Goal: Find specific page/section: Find specific page/section

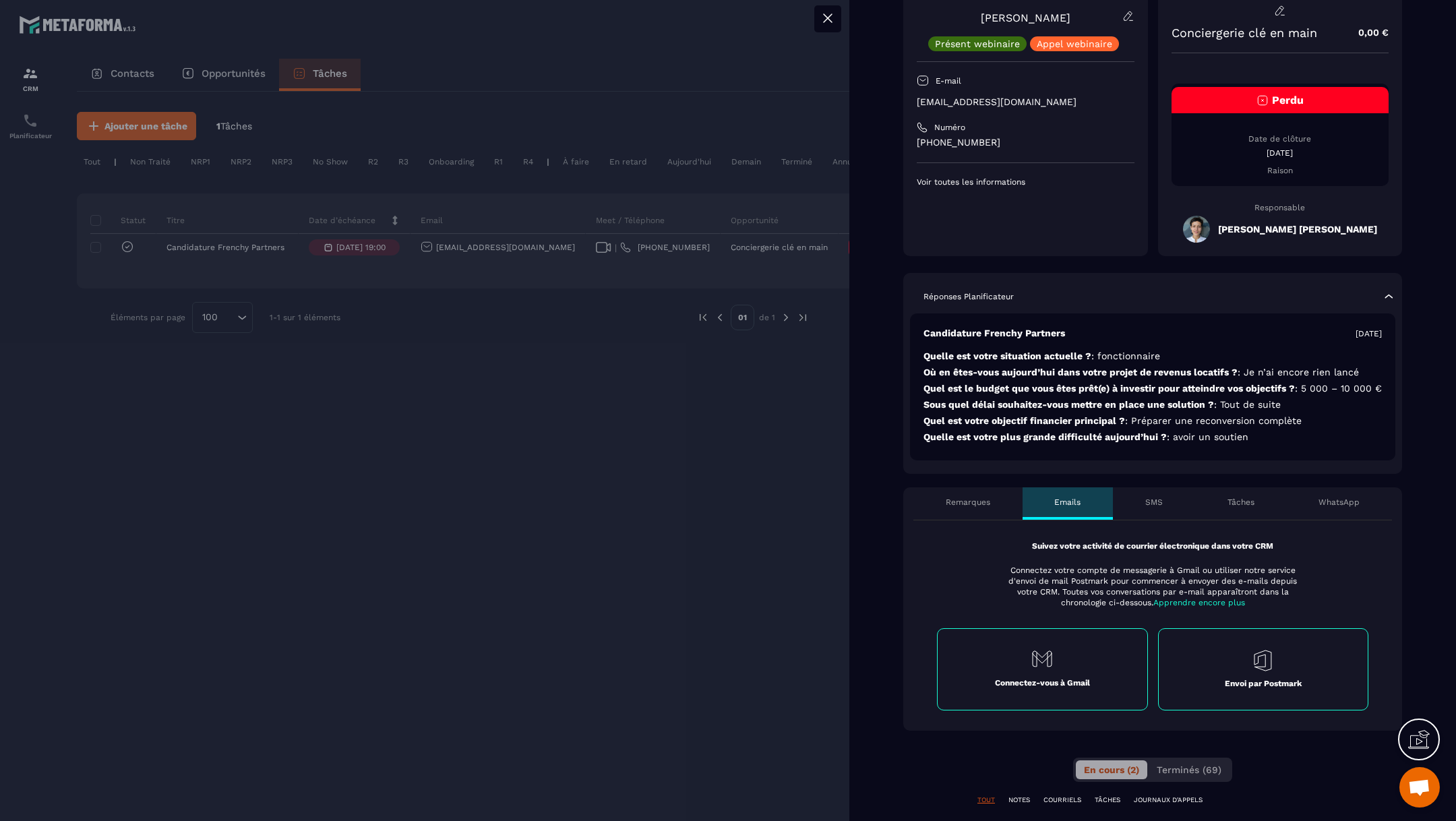
scroll to position [229, 0]
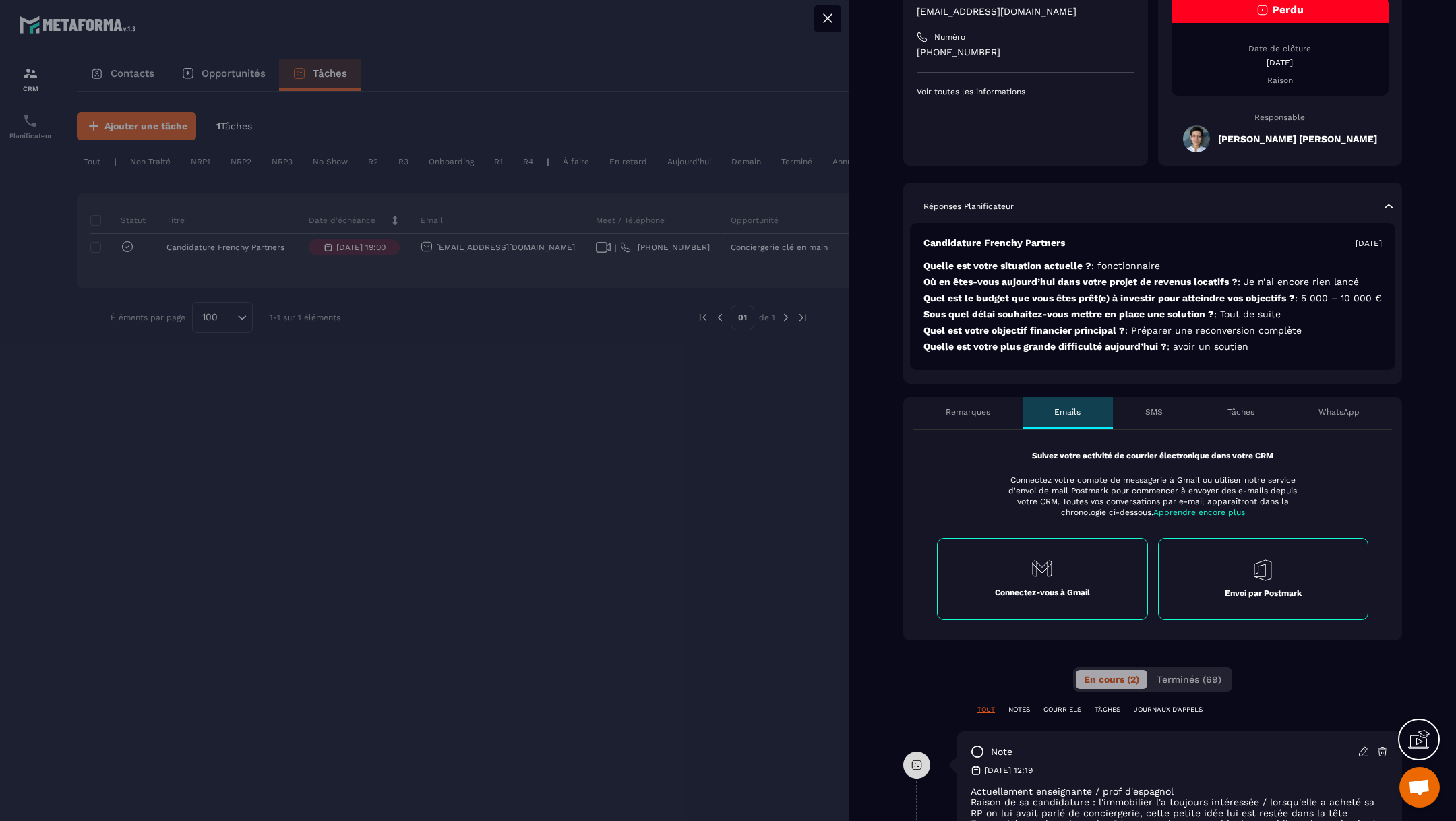
click at [986, 417] on p "Remarques" at bounding box center [967, 412] width 45 height 11
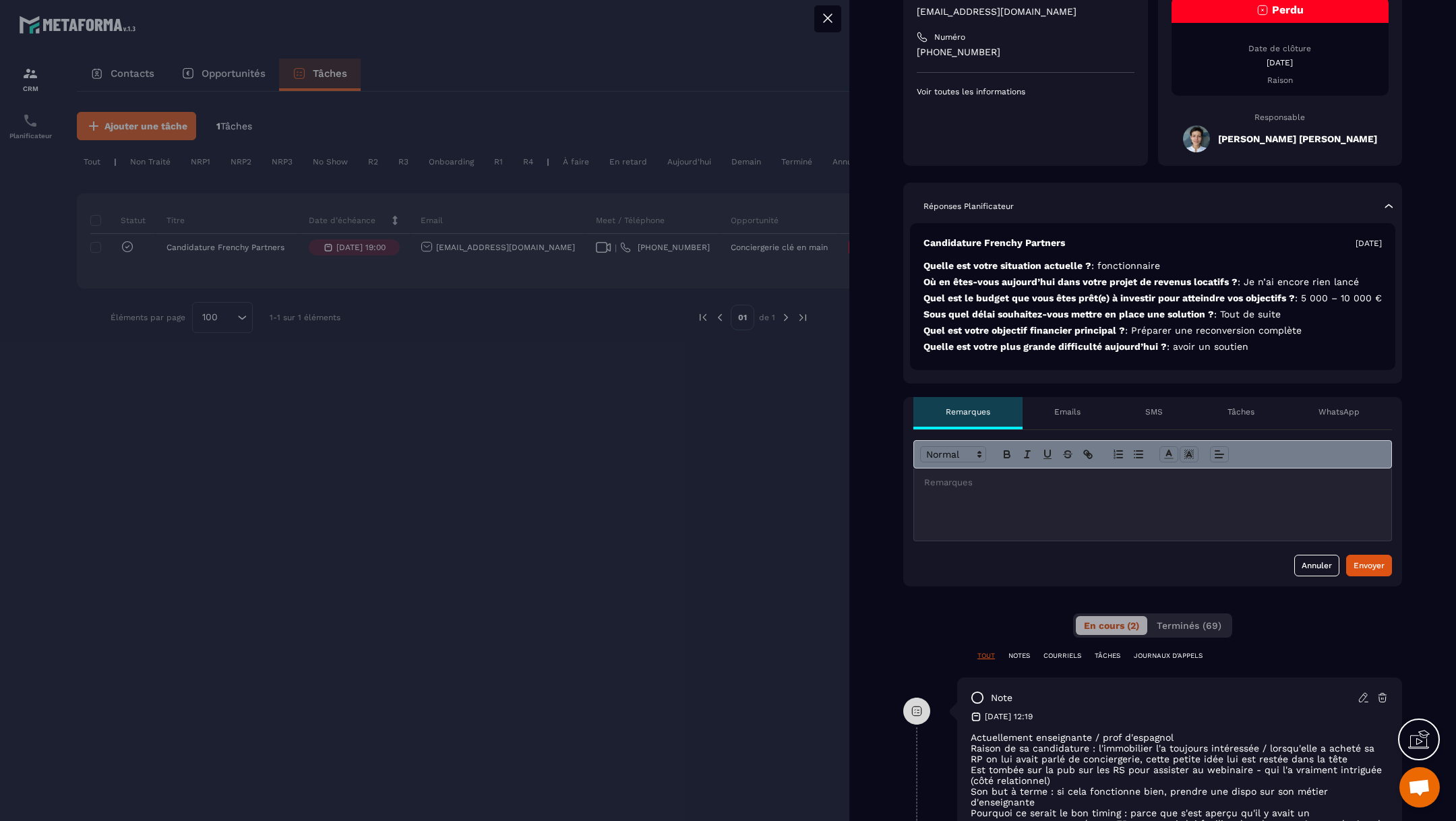
click at [688, 437] on div at bounding box center [728, 410] width 1456 height 821
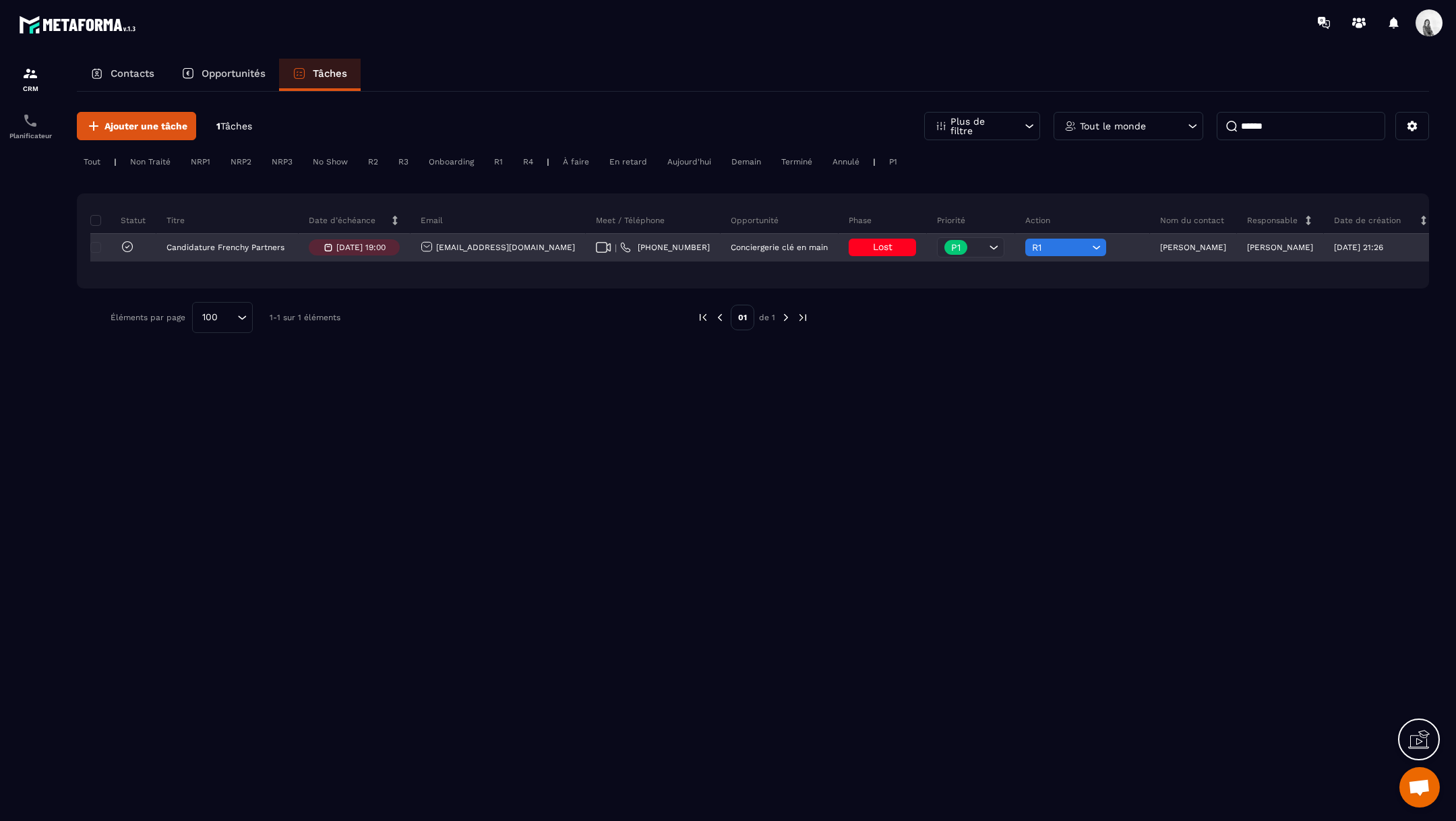
click at [1247, 246] on p "[PERSON_NAME]" at bounding box center [1280, 247] width 66 height 10
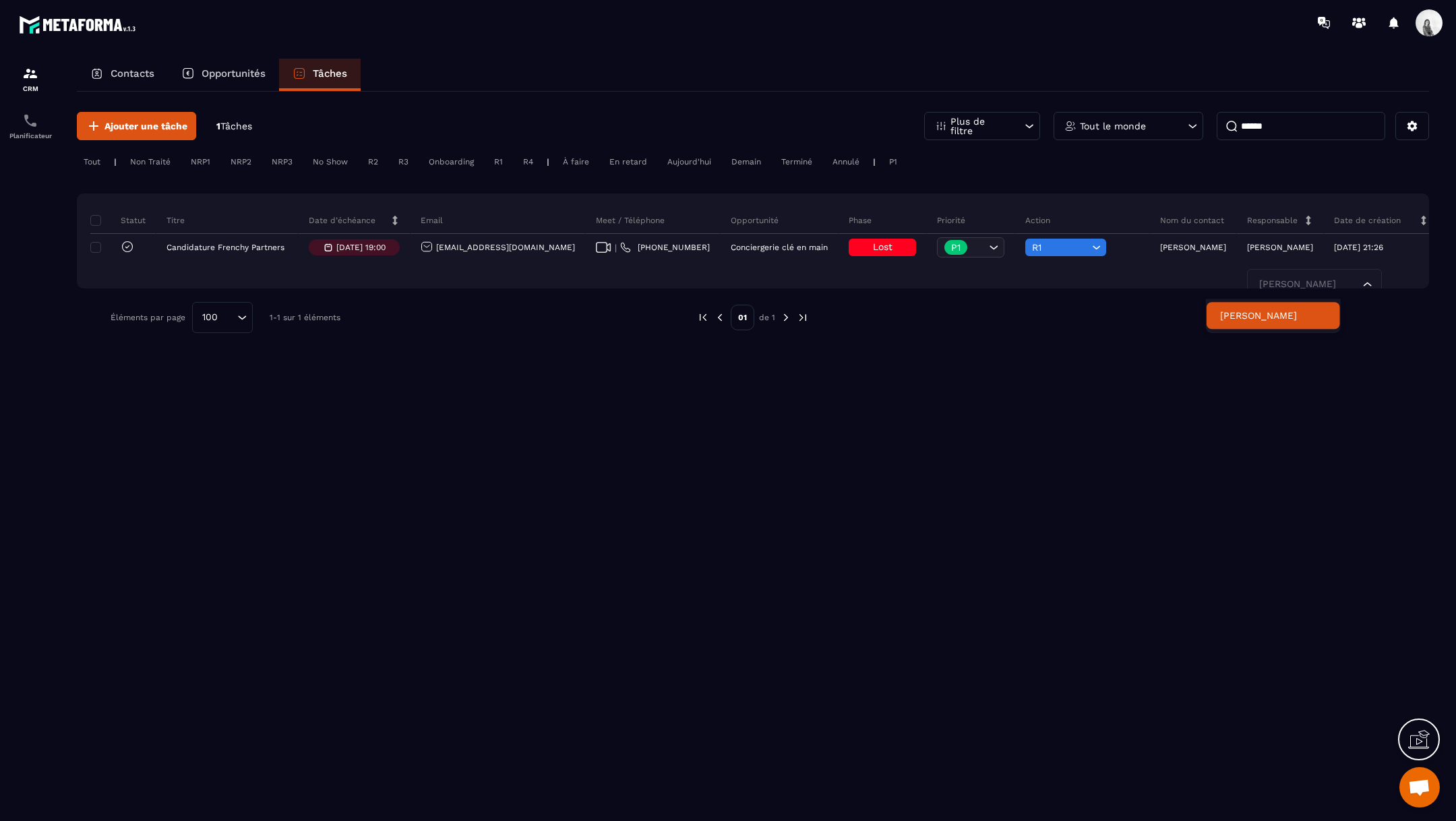
click at [1315, 306] on li "[PERSON_NAME]" at bounding box center [1273, 315] width 133 height 27
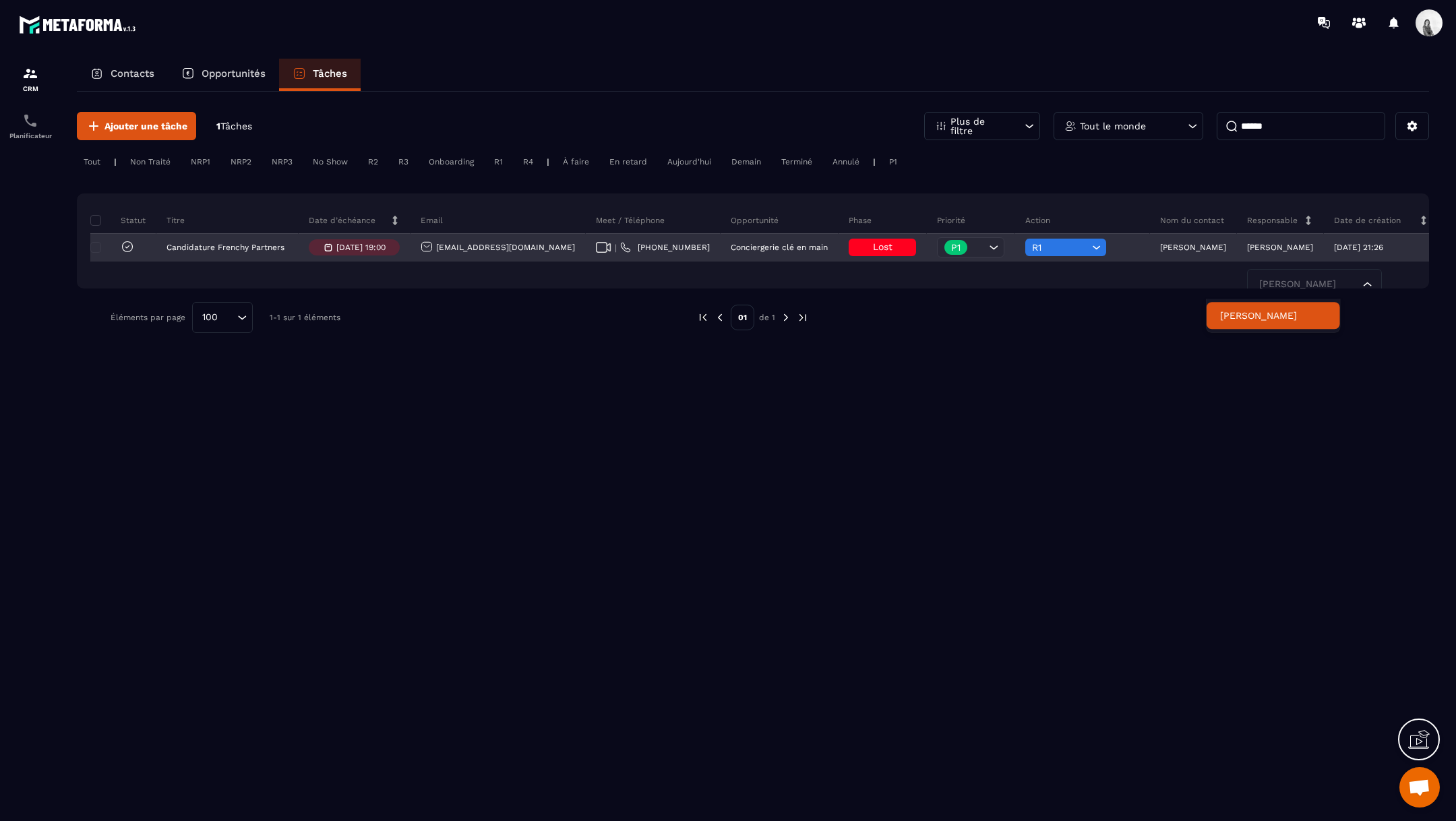
click at [1361, 282] on icon "Search for option" at bounding box center [1367, 285] width 13 height 13
click at [1250, 243] on p "[PERSON_NAME]" at bounding box center [1280, 247] width 66 height 10
click at [1237, 237] on div "[PERSON_NAME] [PERSON_NAME] Loading..." at bounding box center [1280, 248] width 87 height 27
click at [502, 244] on div "[EMAIL_ADDRESS][DOMAIN_NAME]" at bounding box center [497, 247] width 154 height 14
